Goal: Transaction & Acquisition: Purchase product/service

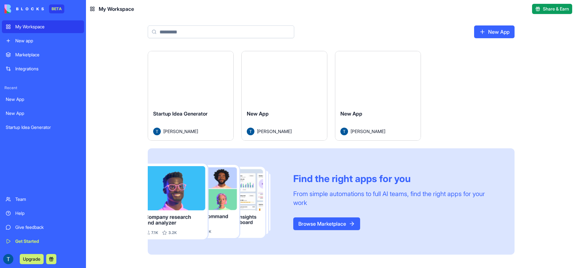
click at [20, 8] on img at bounding box center [23, 8] width 39 height 9
click at [30, 66] on div "Integrations" at bounding box center [47, 69] width 65 height 6
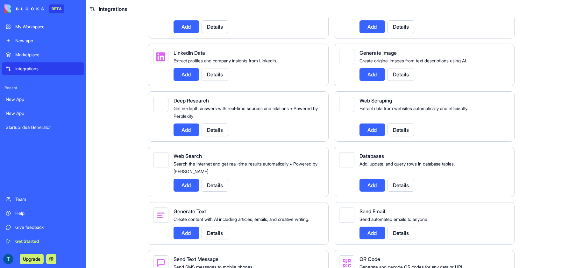
scroll to position [690, 0]
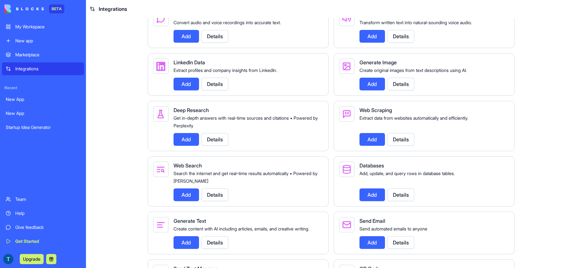
click at [219, 146] on button "Details" at bounding box center [214, 139] width 27 height 13
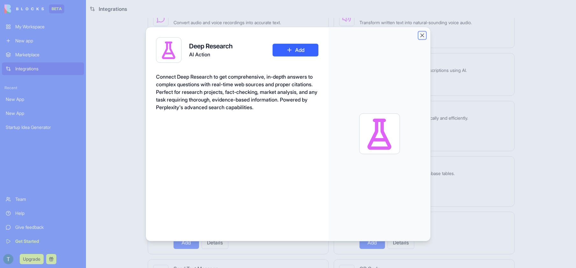
click at [422, 35] on button "Close" at bounding box center [422, 35] width 6 height 6
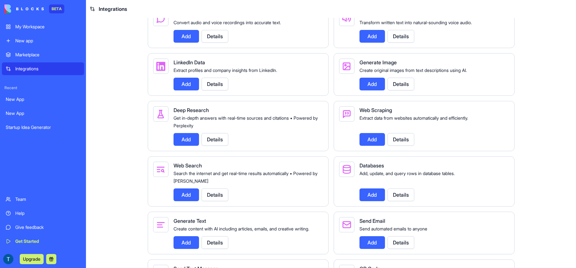
click at [218, 146] on button "Details" at bounding box center [214, 139] width 27 height 13
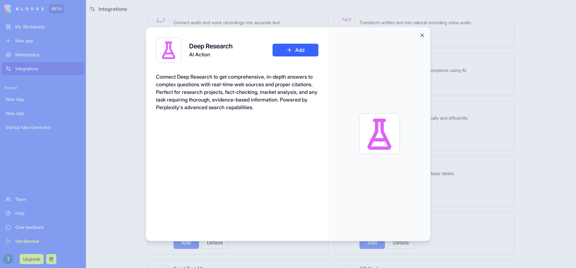
click at [133, 131] on div at bounding box center [288, 134] width 576 height 268
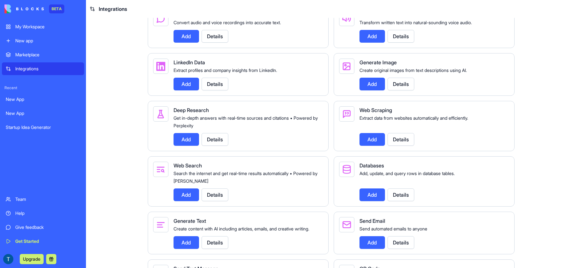
scroll to position [684, 0]
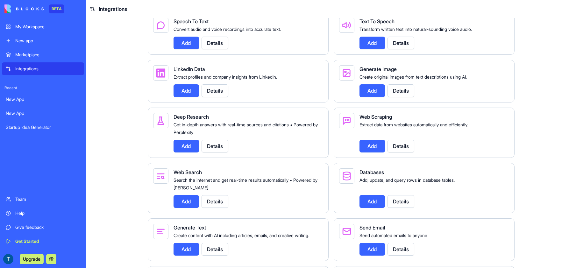
click at [398, 48] on button "Details" at bounding box center [400, 43] width 27 height 13
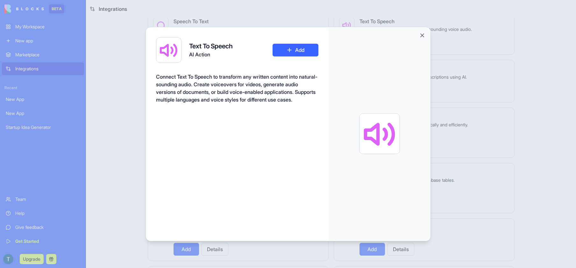
click at [108, 87] on div at bounding box center [288, 134] width 576 height 268
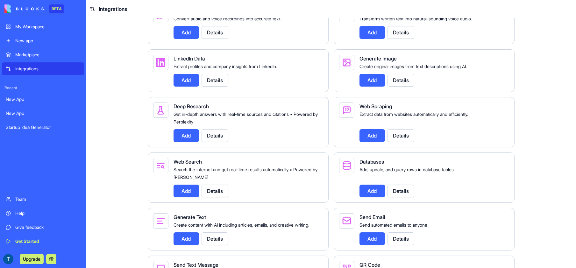
scroll to position [691, 0]
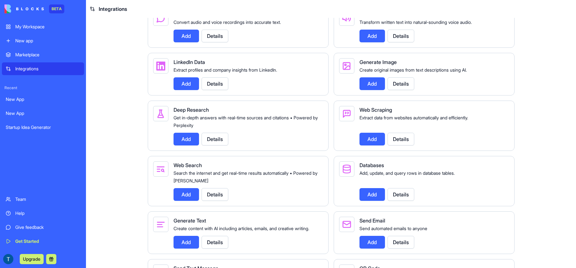
click at [401, 39] on button "Details" at bounding box center [400, 36] width 27 height 13
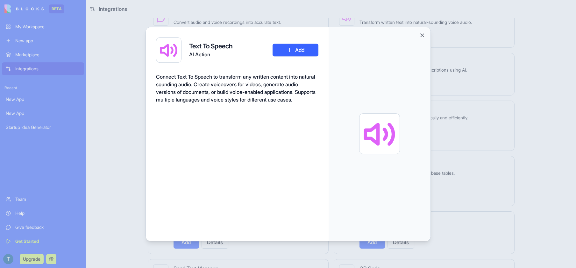
click at [449, 44] on div at bounding box center [288, 134] width 576 height 268
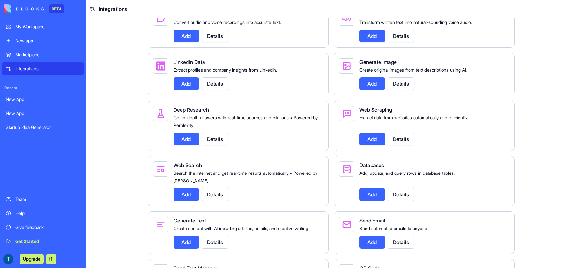
click at [411, 90] on button "Details" at bounding box center [400, 83] width 27 height 13
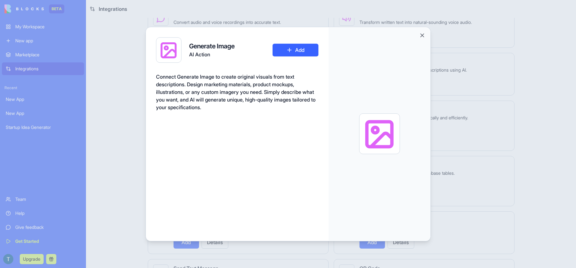
click at [463, 93] on div at bounding box center [288, 134] width 576 height 268
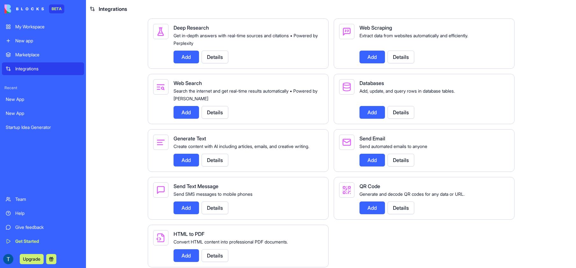
scroll to position [795, 0]
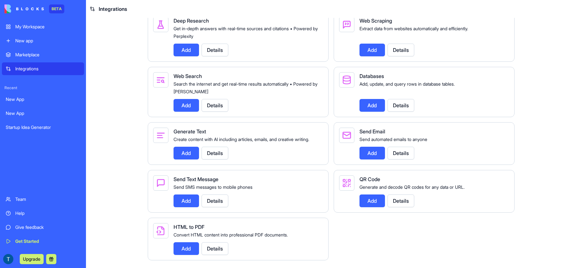
click at [224, 202] on button "Details" at bounding box center [214, 200] width 27 height 13
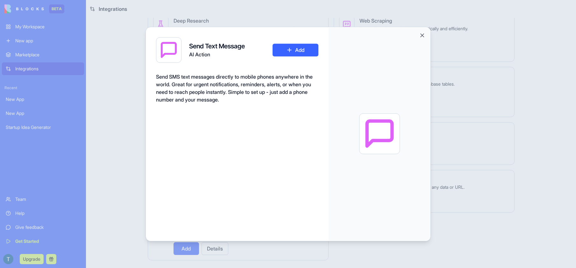
click at [105, 189] on div at bounding box center [288, 134] width 576 height 268
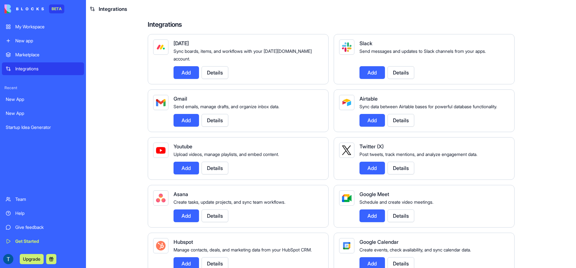
scroll to position [0, 0]
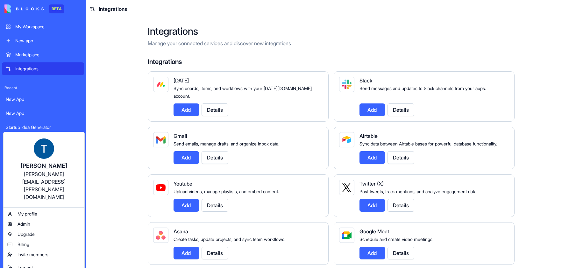
click at [113, 142] on html "BETA My Workspace New app Marketplace Integrations Recent New App New App Start…" at bounding box center [288, 134] width 576 height 268
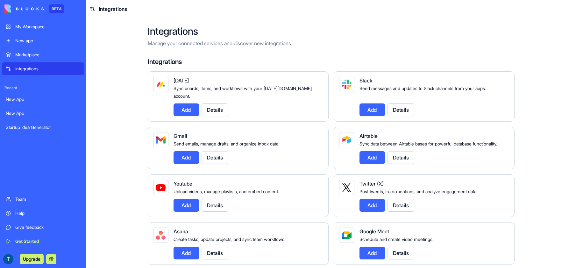
scroll to position [1, 0]
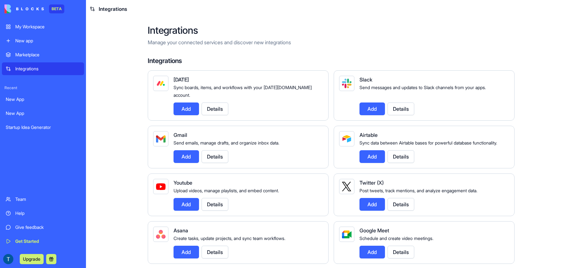
click at [30, 30] on div "My Workspace" at bounding box center [47, 27] width 65 height 6
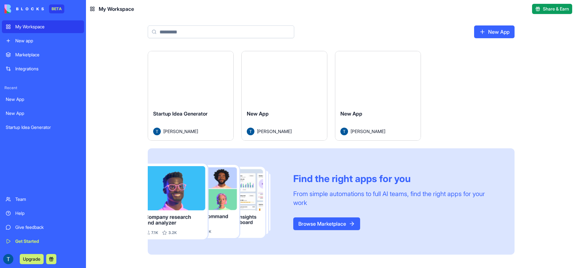
click at [27, 6] on img at bounding box center [23, 8] width 39 height 9
click at [42, 56] on div "Marketplace" at bounding box center [47, 55] width 65 height 6
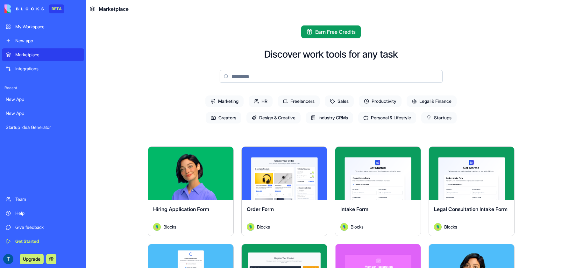
click at [296, 101] on span "Freelancers" at bounding box center [299, 100] width 42 height 11
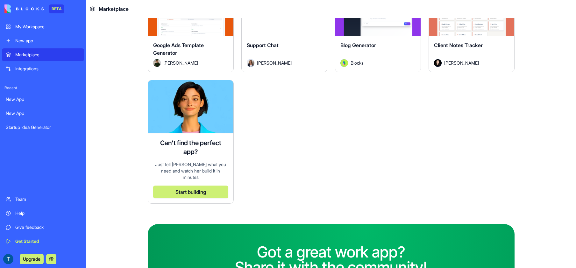
scroll to position [552, 0]
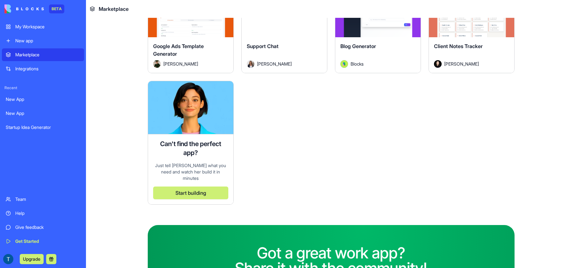
click at [31, 261] on button "Upgrade" at bounding box center [32, 259] width 24 height 10
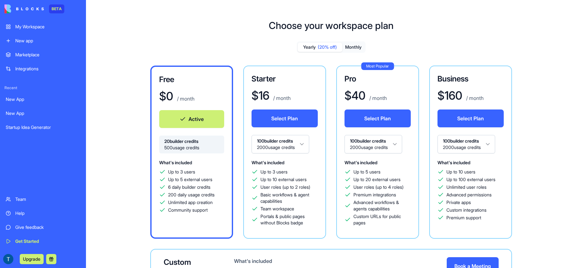
click at [279, 120] on button "Select Plan" at bounding box center [284, 118] width 66 height 18
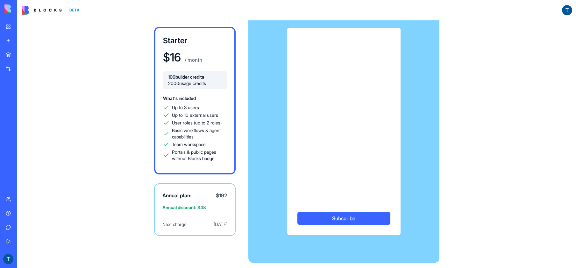
scroll to position [23, 0]
